Goal: Navigation & Orientation: Understand site structure

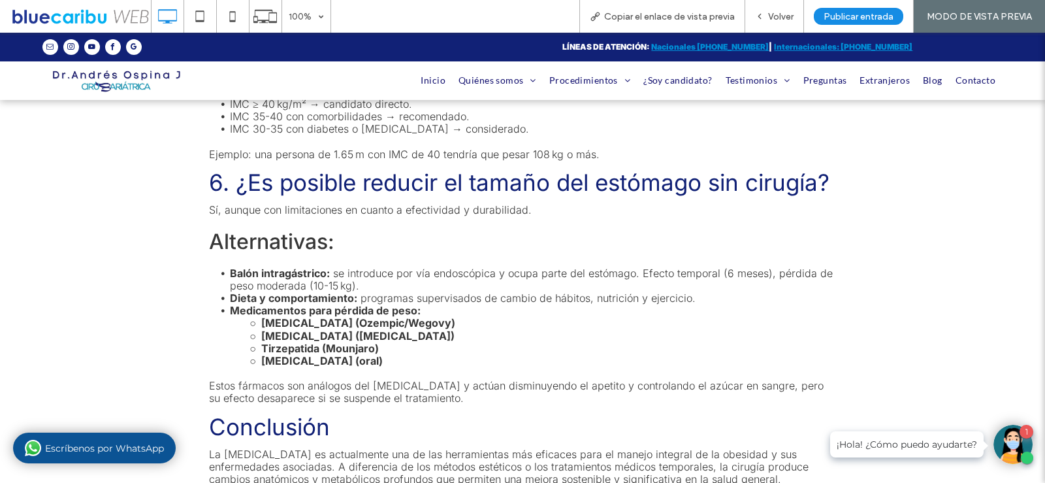
scroll to position [2873, 0]
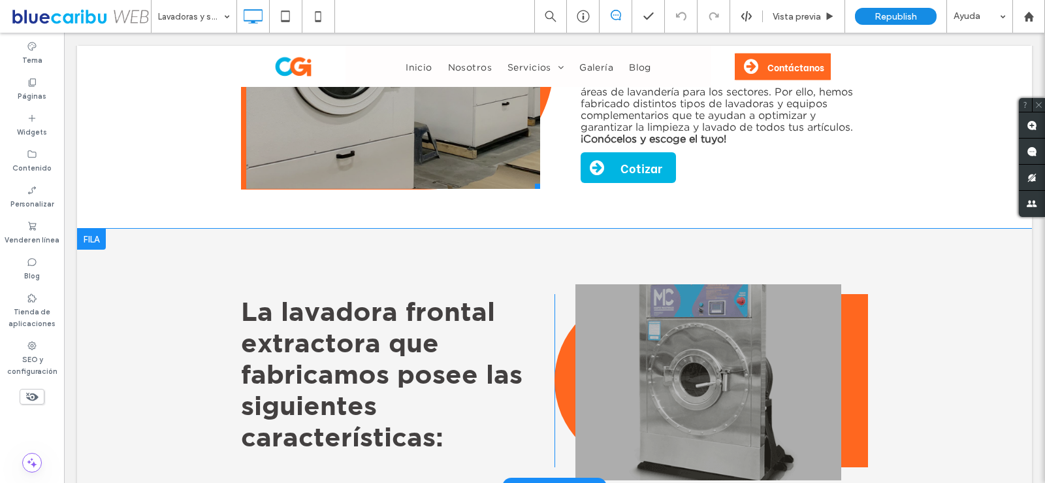
scroll to position [2090, 0]
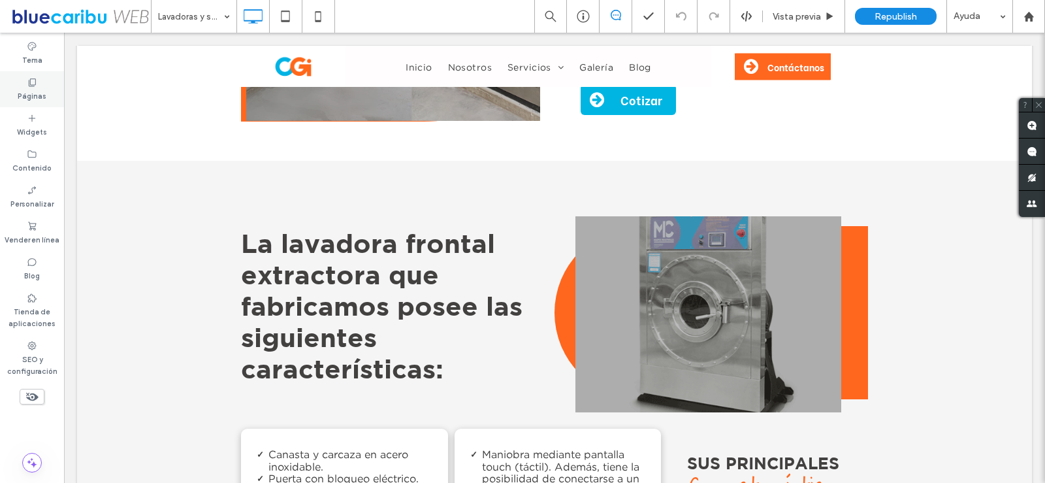
click at [31, 87] on icon at bounding box center [32, 82] width 10 height 10
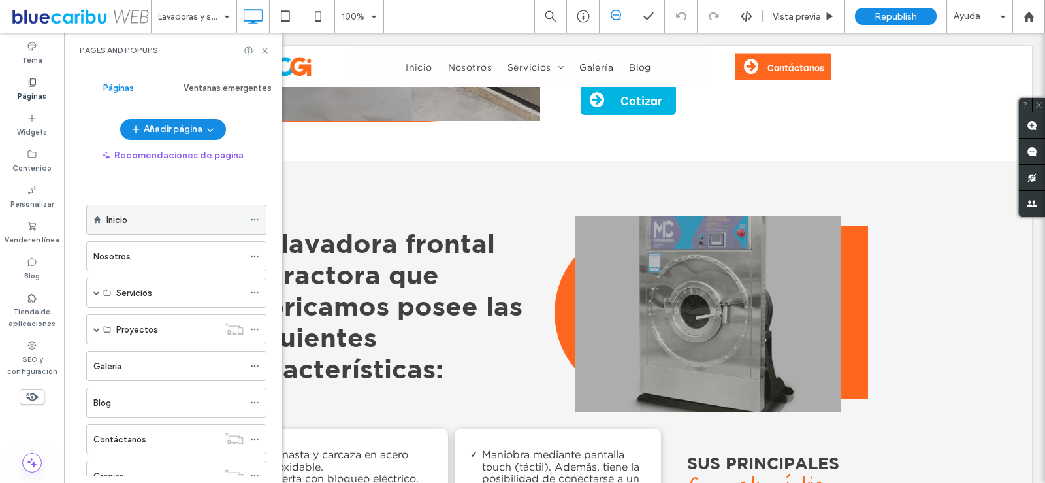
click at [150, 225] on div "Inicio" at bounding box center [174, 220] width 137 height 14
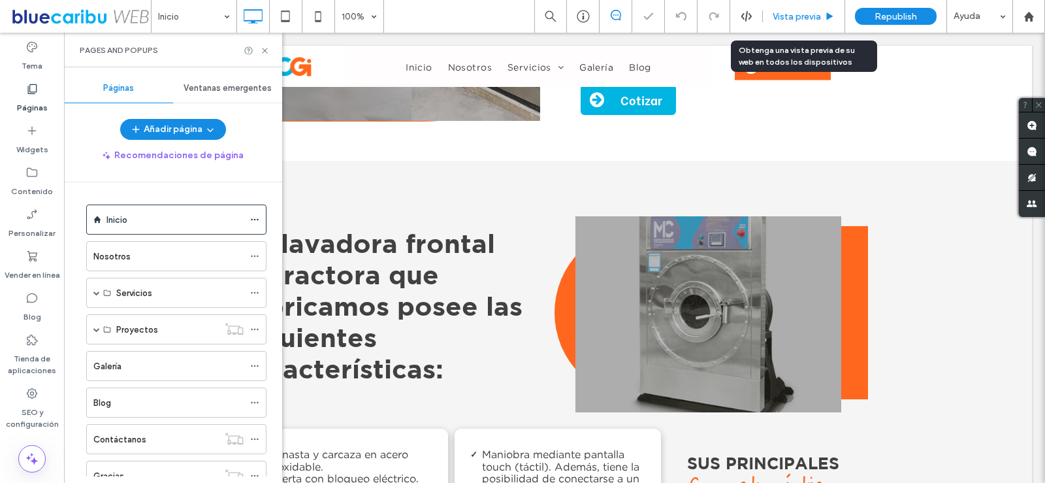
click at [788, 22] on div "Vista previa" at bounding box center [804, 16] width 82 height 33
click at [793, 20] on span "Vista previa" at bounding box center [797, 16] width 48 height 11
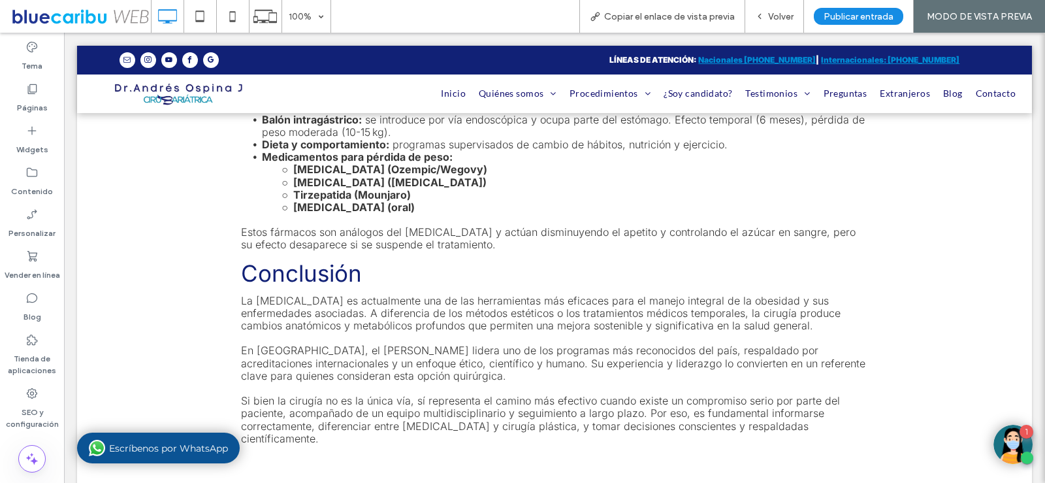
scroll to position [3069, 0]
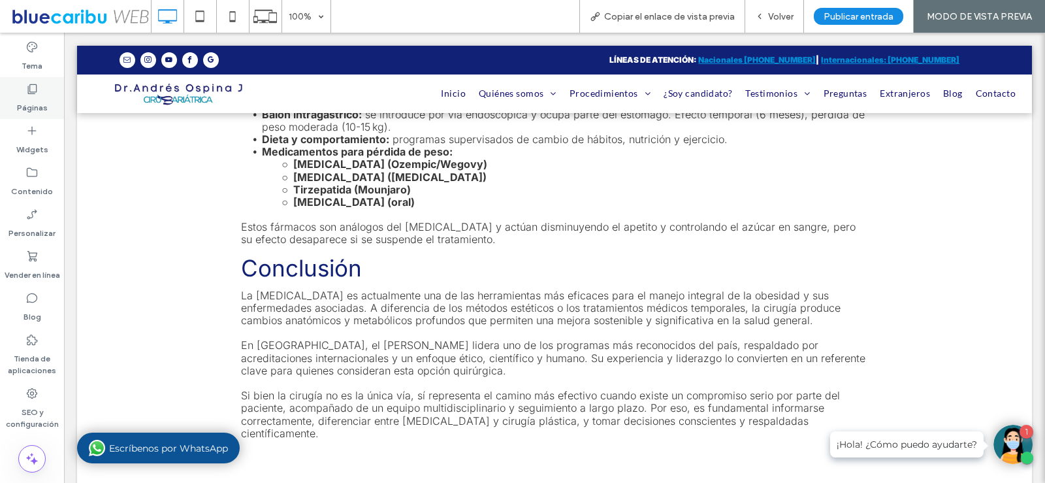
click at [35, 91] on icon at bounding box center [31, 88] width 13 height 13
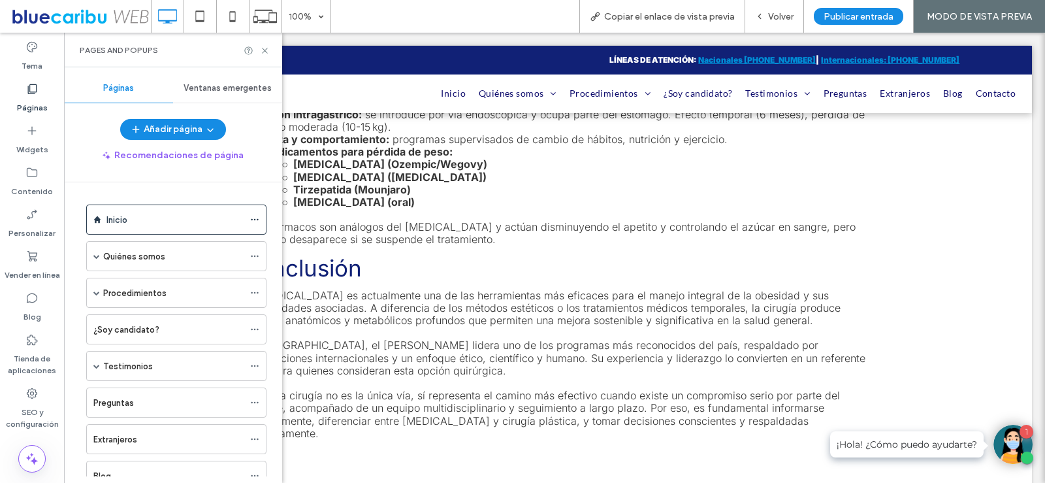
click at [29, 95] on icon at bounding box center [31, 88] width 13 height 13
click at [155, 216] on div "Inicio" at bounding box center [174, 220] width 137 height 14
